Goal: Navigation & Orientation: Find specific page/section

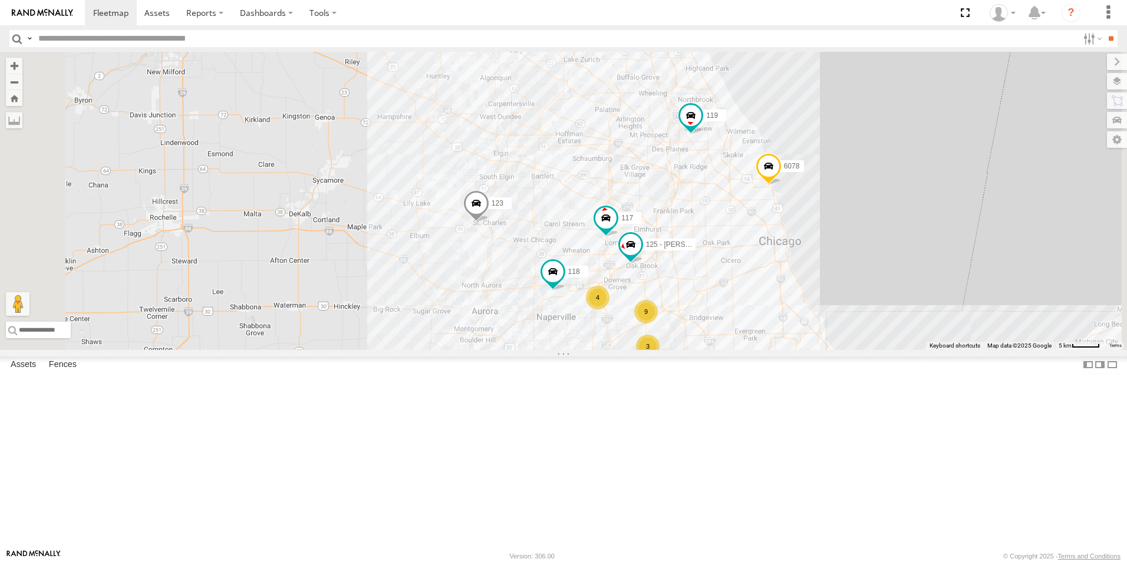
click at [57, 22] on link at bounding box center [42, 12] width 85 height 25
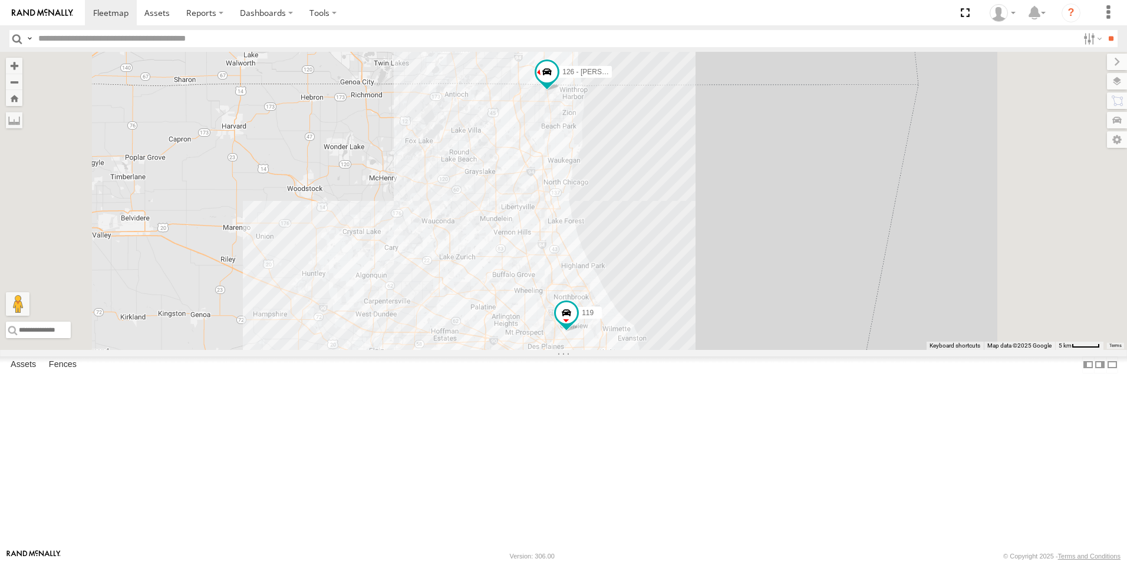
click at [44, 25] on link at bounding box center [42, 12] width 85 height 25
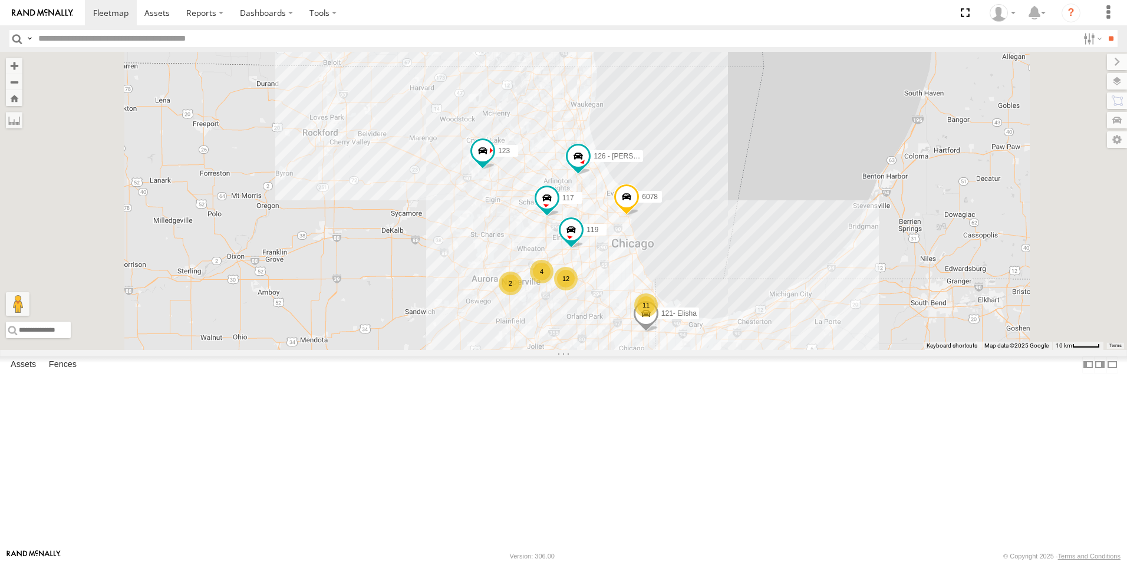
click at [0, 0] on div at bounding box center [0, 0] width 0 height 0
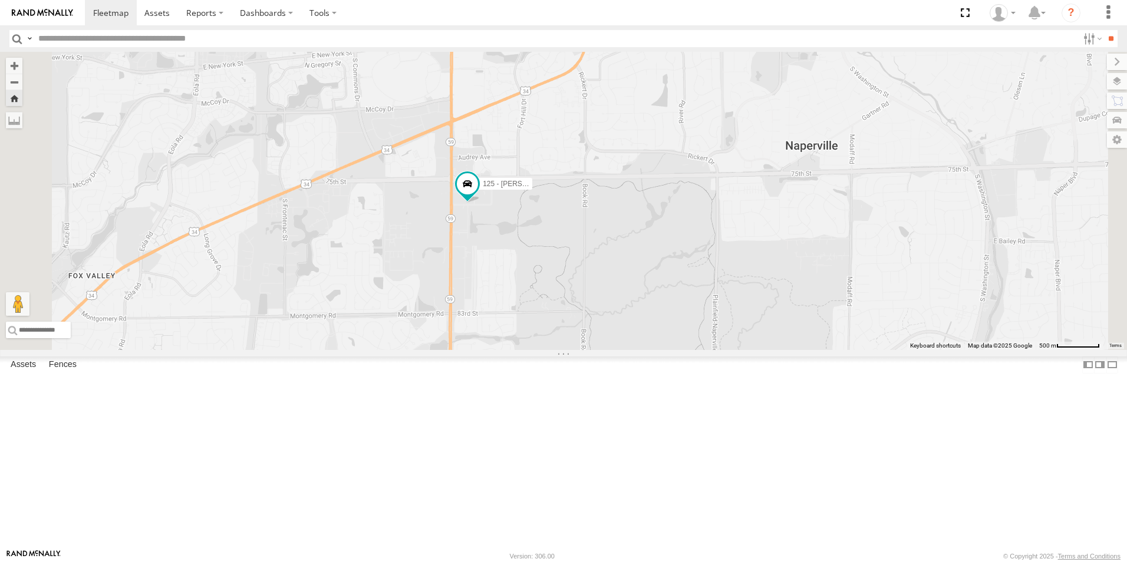
click at [63, 7] on link at bounding box center [42, 12] width 85 height 25
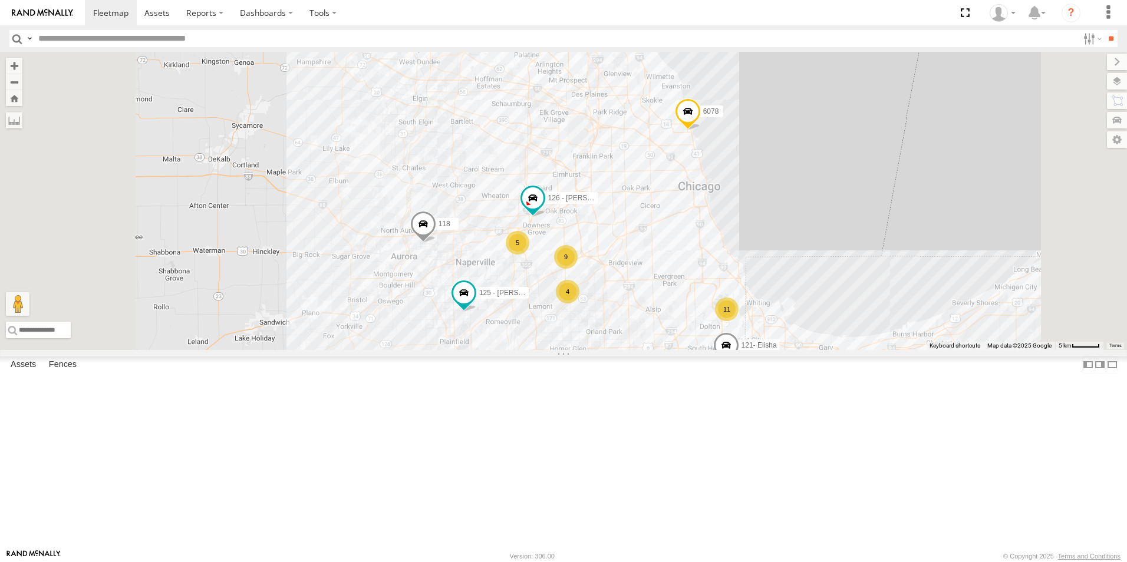
click at [42, 15] on img at bounding box center [42, 13] width 61 height 8
